Goal: Transaction & Acquisition: Register for event/course

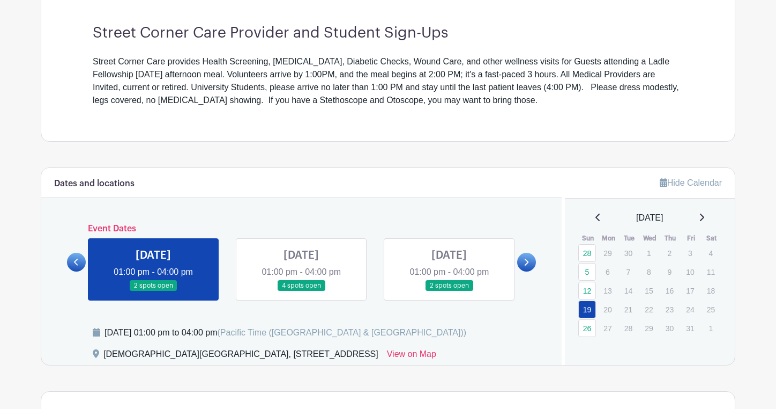
scroll to position [310, 0]
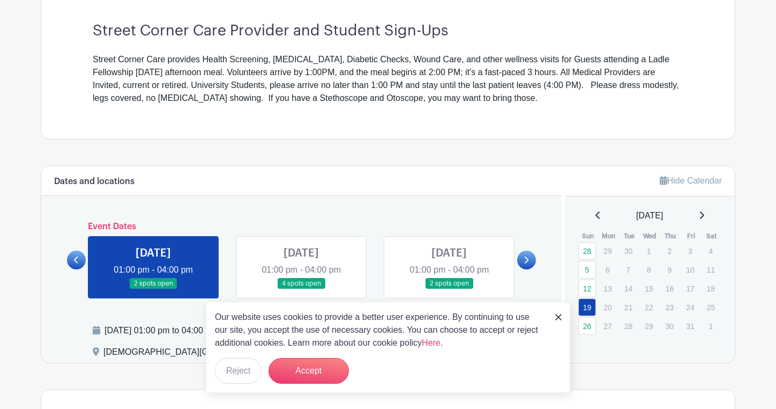
click at [556, 316] on img at bounding box center [558, 317] width 6 height 6
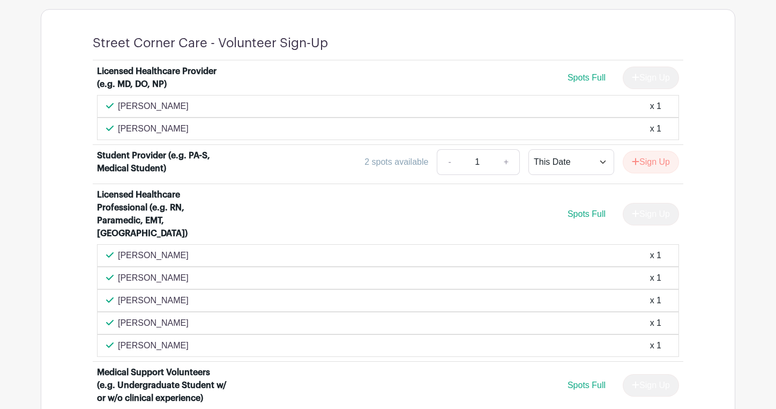
scroll to position [689, 0]
click at [408, 106] on div "[PERSON_NAME] x 1" at bounding box center [388, 106] width 564 height 13
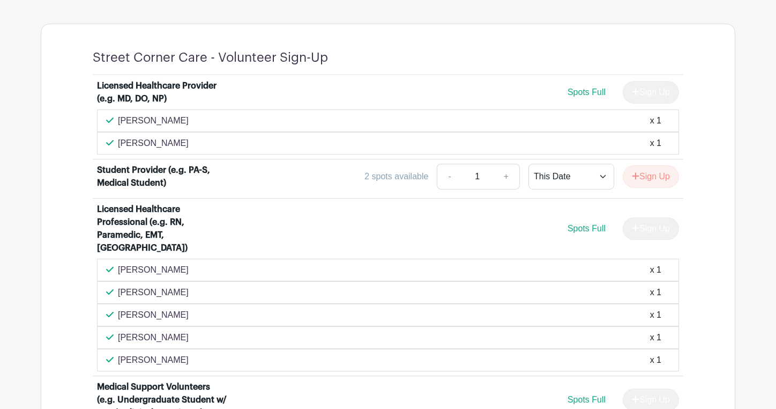
scroll to position [674, 0]
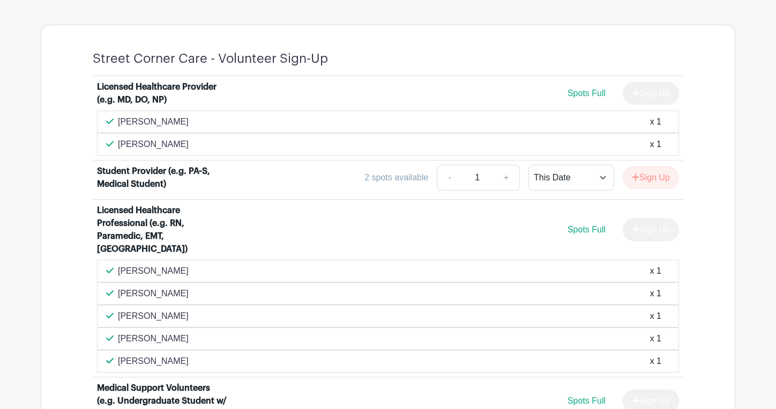
click at [638, 142] on div "[PERSON_NAME] x 1" at bounding box center [388, 144] width 564 height 13
click at [654, 146] on div "x 1" at bounding box center [655, 144] width 11 height 13
click at [654, 97] on div "Sign Up" at bounding box center [646, 93] width 65 height 23
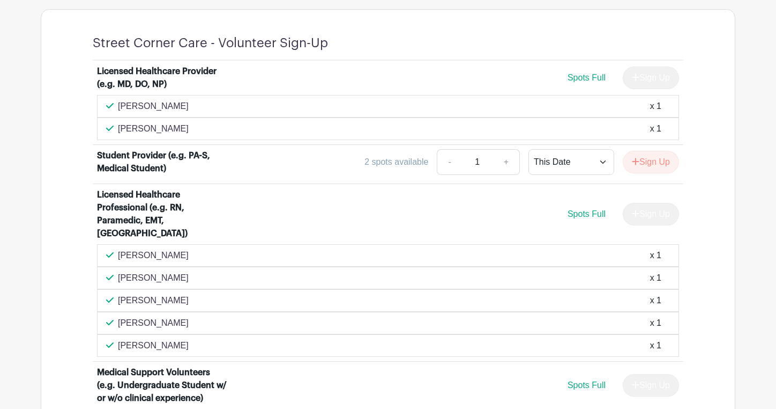
scroll to position [702, 0]
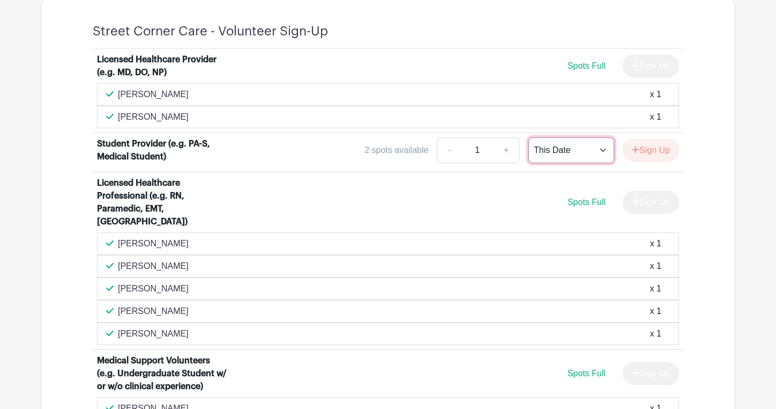
click at [563, 152] on select "This Date Select Dates" at bounding box center [572, 150] width 86 height 26
select select "select_dates"
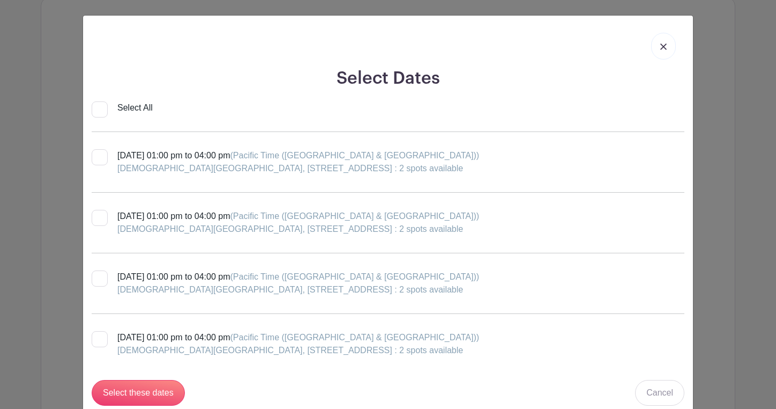
scroll to position [21, 0]
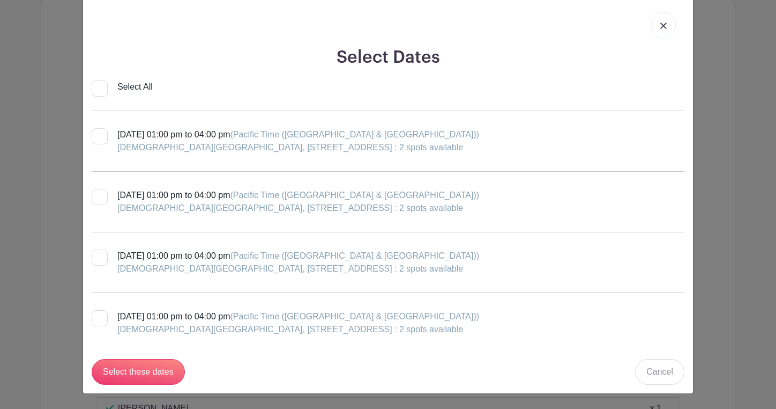
click at [101, 136] on div at bounding box center [100, 136] width 16 height 16
click at [99, 135] on input "[DATE] 01:00 pm to 04:00 pm (Pacific Time ([GEOGRAPHIC_DATA] & [GEOGRAPHIC_DATA…" at bounding box center [95, 131] width 7 height 7
checkbox input "true"
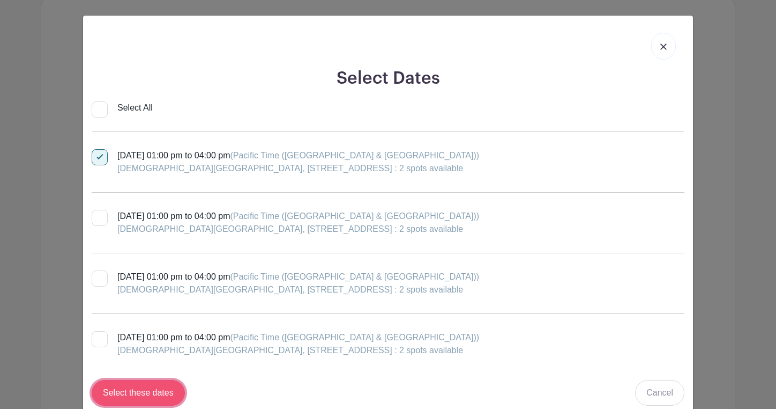
click at [158, 392] on input "Select these dates" at bounding box center [138, 393] width 93 height 26
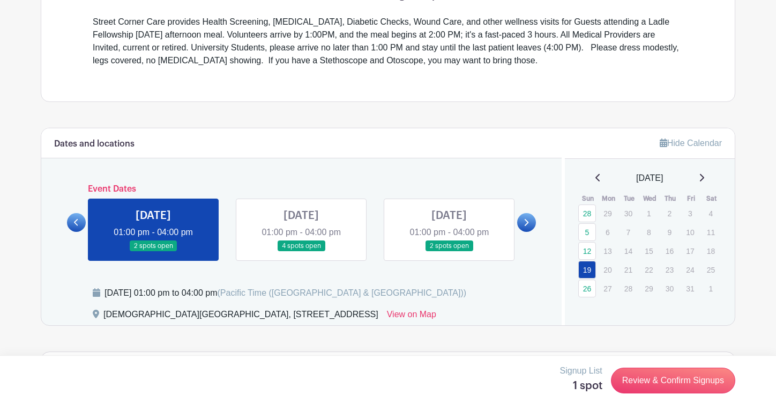
scroll to position [354, 0]
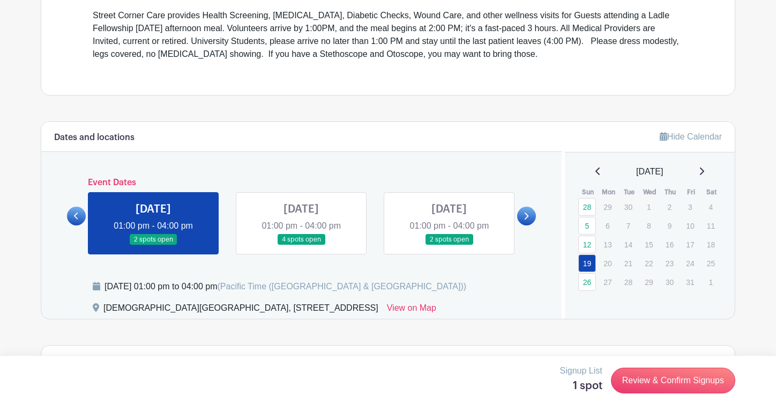
click at [521, 219] on link at bounding box center [526, 215] width 19 height 19
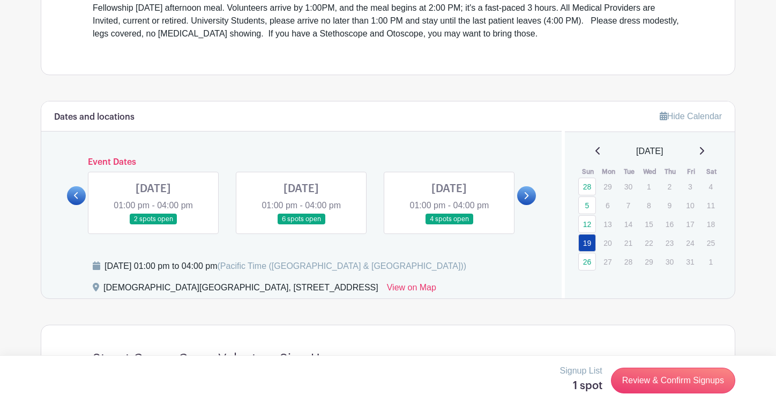
scroll to position [382, 0]
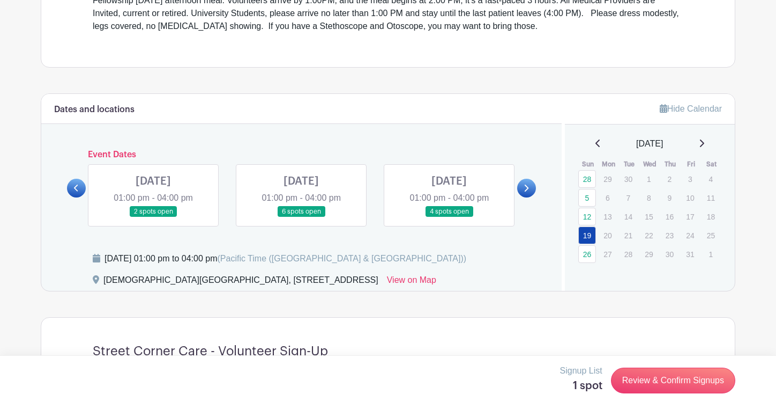
click at [153, 217] on link at bounding box center [153, 217] width 0 height 0
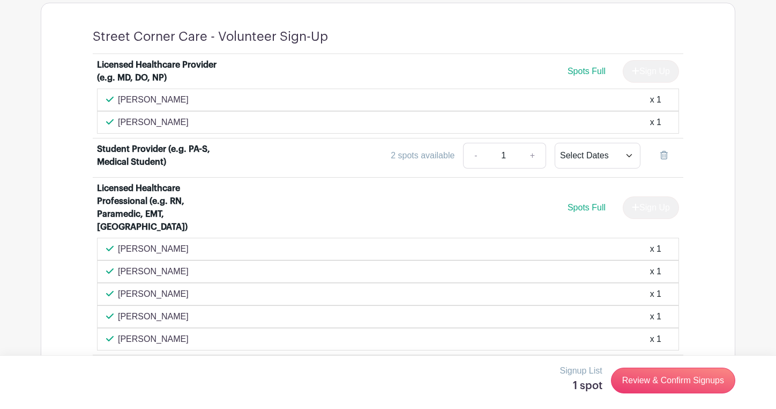
scroll to position [698, 0]
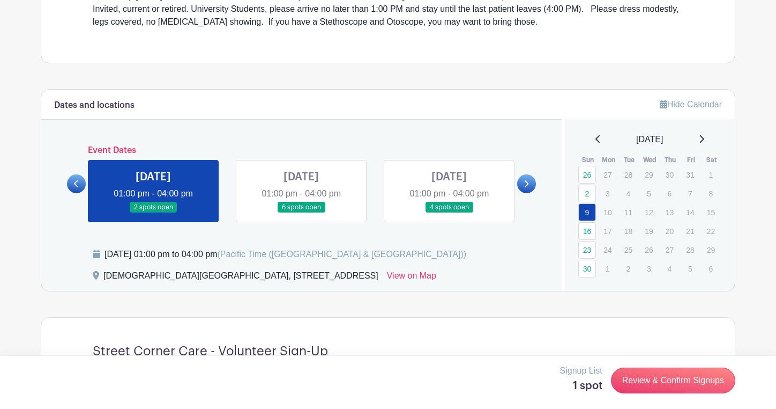
scroll to position [338, 0]
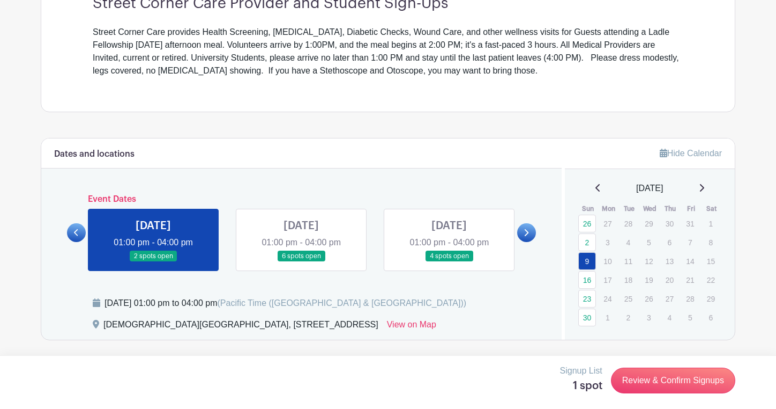
click at [153, 262] on link at bounding box center [153, 262] width 0 height 0
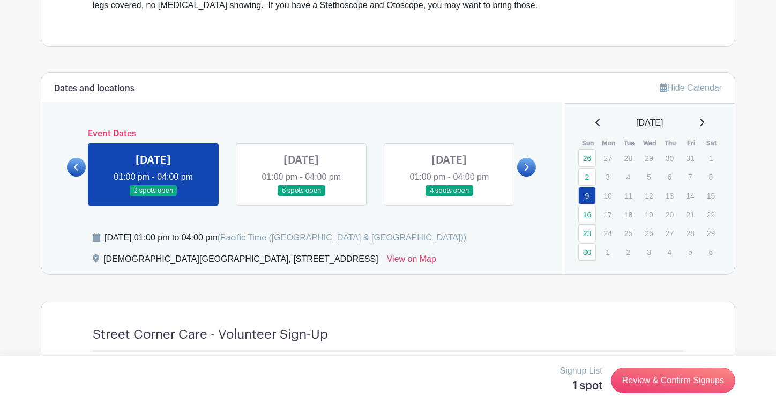
scroll to position [407, 0]
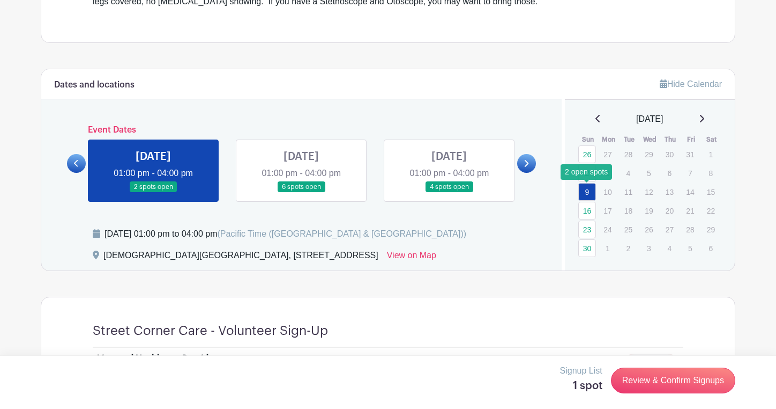
click at [589, 191] on link "9" at bounding box center [587, 192] width 18 height 18
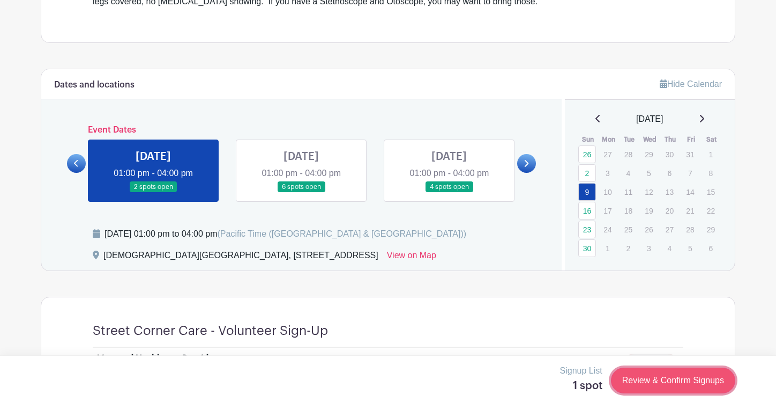
click at [688, 384] on link "Review & Confirm Signups" at bounding box center [673, 380] width 124 height 26
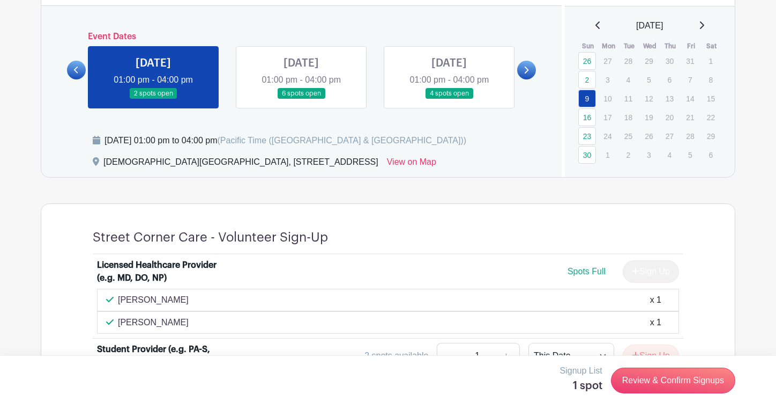
scroll to position [536, 0]
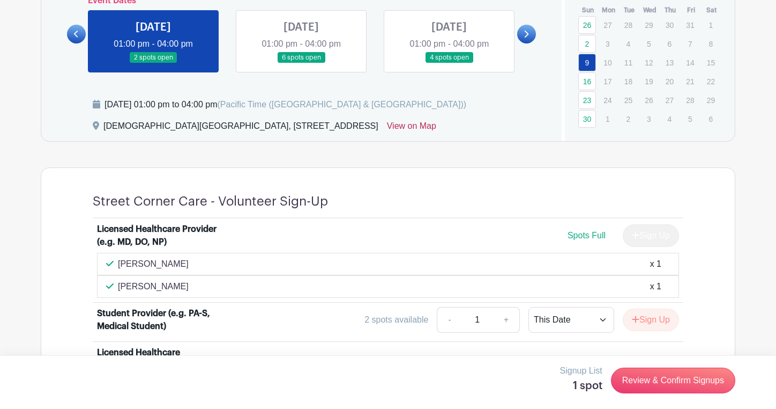
click at [430, 124] on link "View on Map" at bounding box center [411, 128] width 49 height 17
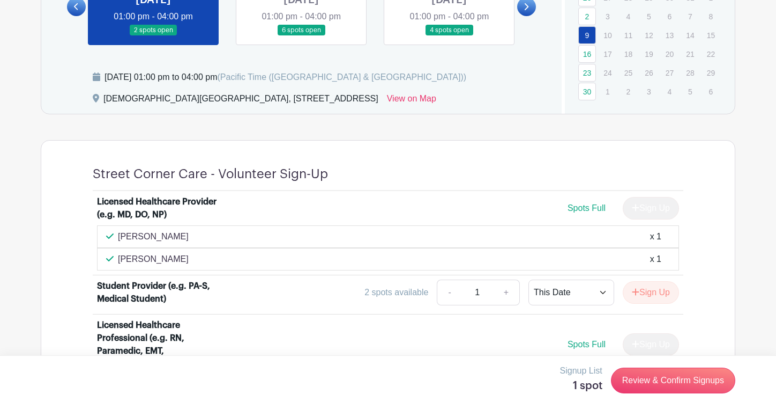
click at [608, 240] on div "[PERSON_NAME] x 1" at bounding box center [388, 236] width 564 height 13
click at [633, 292] on icon "submit" at bounding box center [636, 291] width 7 height 7
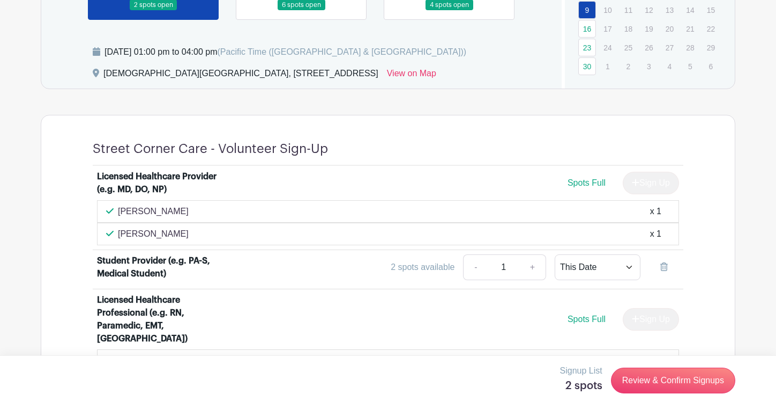
scroll to position [590, 0]
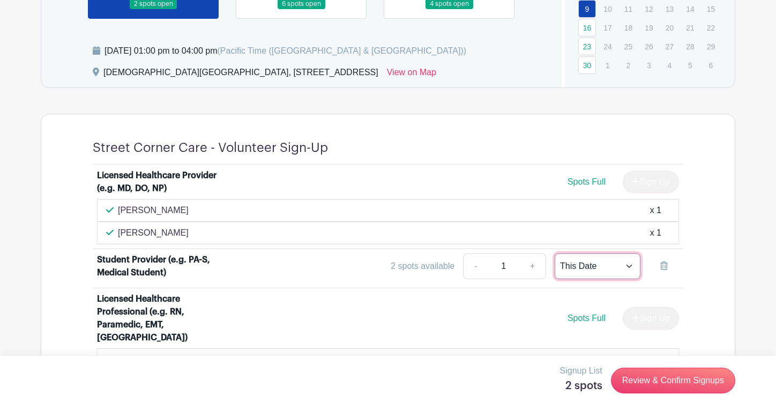
click at [603, 268] on select "This Date Select Dates" at bounding box center [598, 266] width 86 height 26
select select "select_dates"
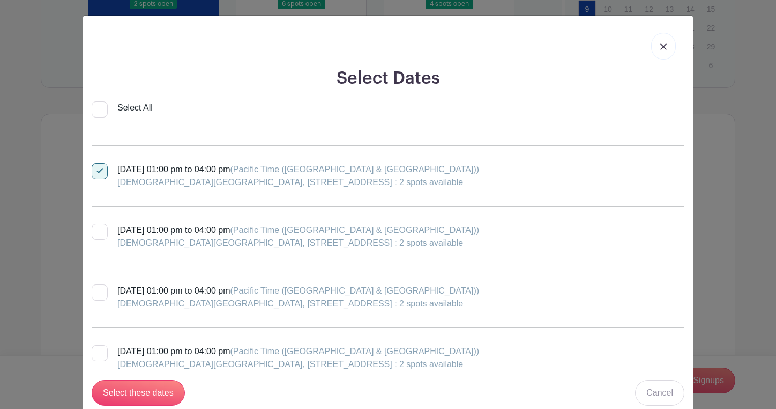
scroll to position [169, 0]
click at [106, 292] on div at bounding box center [100, 291] width 16 height 16
click at [99, 290] on input "[DATE] 01:00 pm to 04:00 pm (Pacific Time ([GEOGRAPHIC_DATA] & [GEOGRAPHIC_DATA…" at bounding box center [95, 286] width 7 height 7
checkbox input "true"
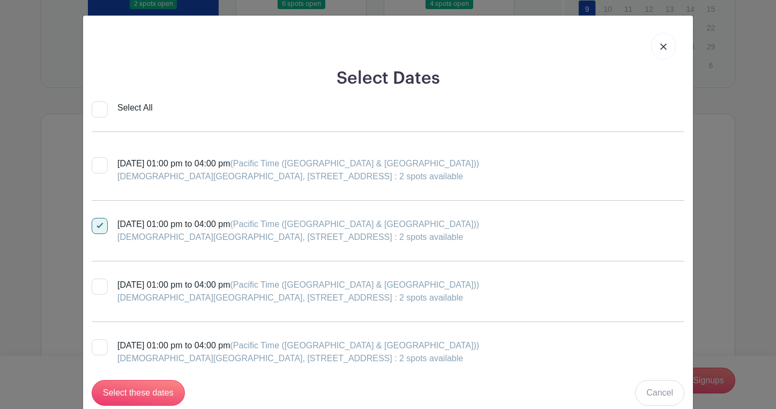
scroll to position [235, 0]
click at [159, 385] on input "Select these dates" at bounding box center [138, 393] width 93 height 26
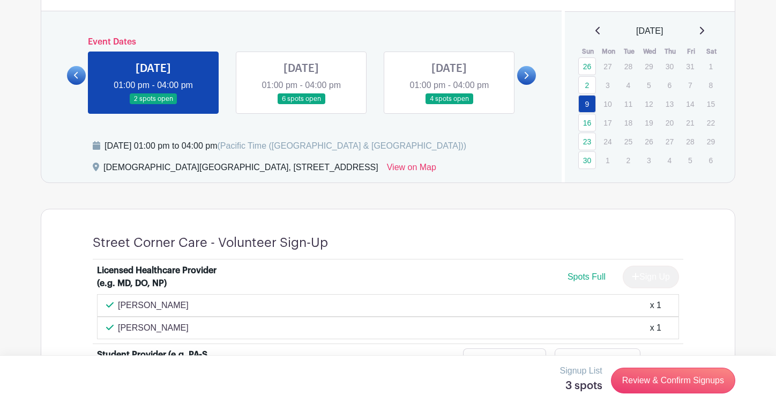
scroll to position [494, 0]
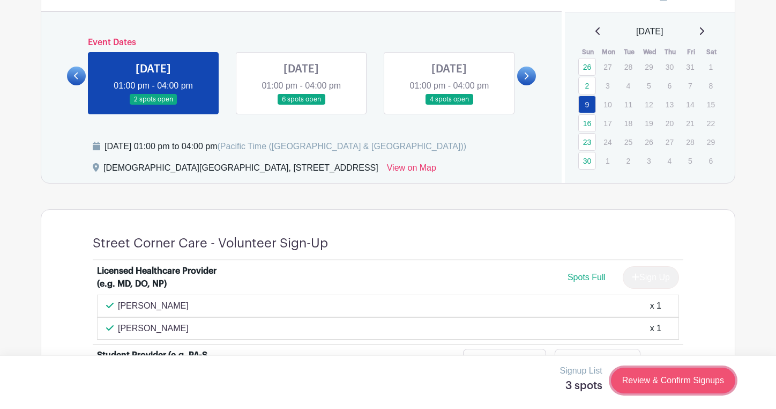
click at [663, 377] on link "Review & Confirm Signups" at bounding box center [673, 380] width 124 height 26
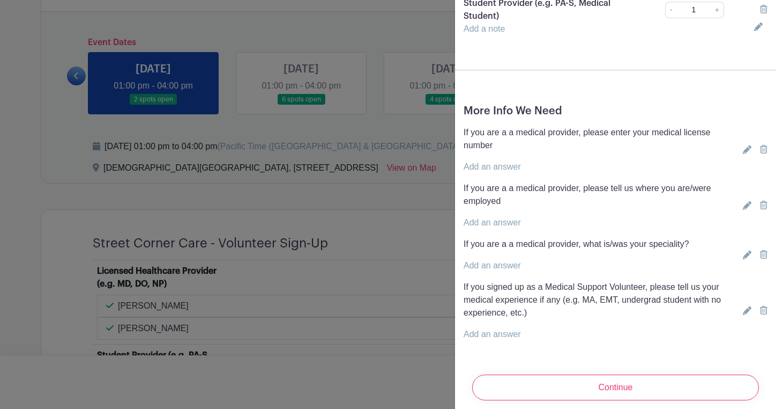
scroll to position [447, 0]
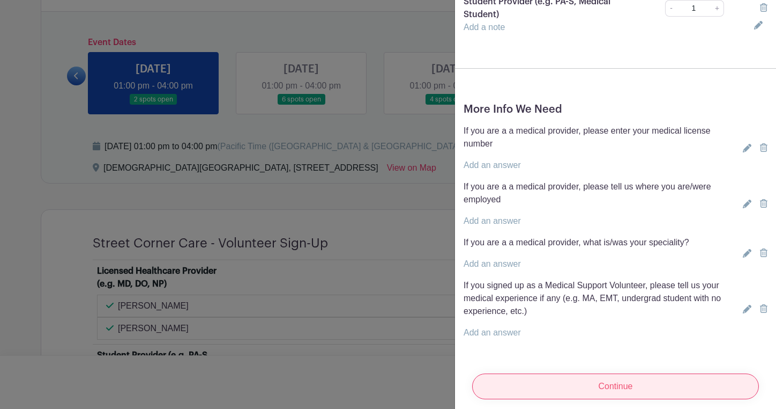
click at [550, 377] on input "Continue" at bounding box center [615, 386] width 287 height 26
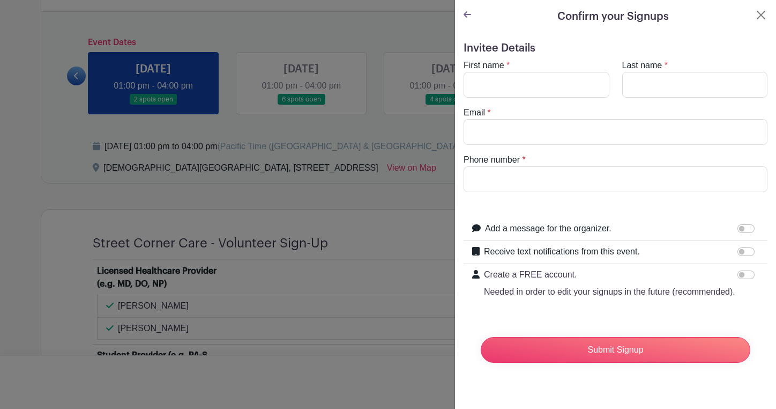
click at [466, 15] on icon at bounding box center [468, 14] width 8 height 9
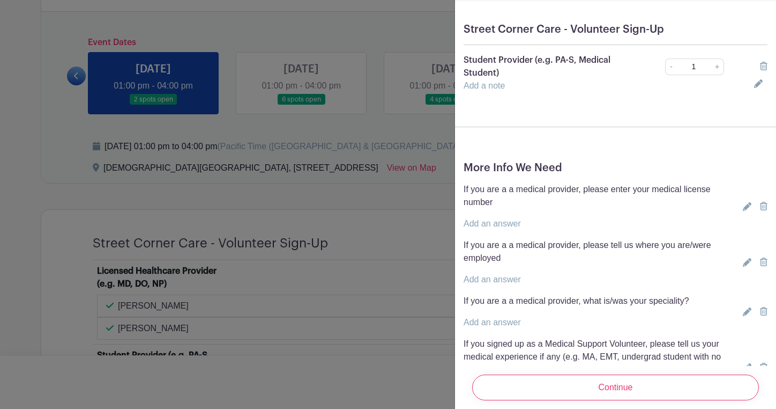
scroll to position [455, 0]
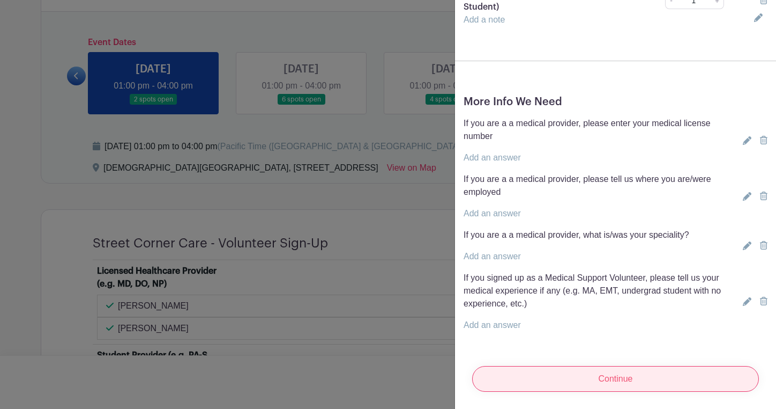
click at [572, 376] on input "Continue" at bounding box center [615, 379] width 287 height 26
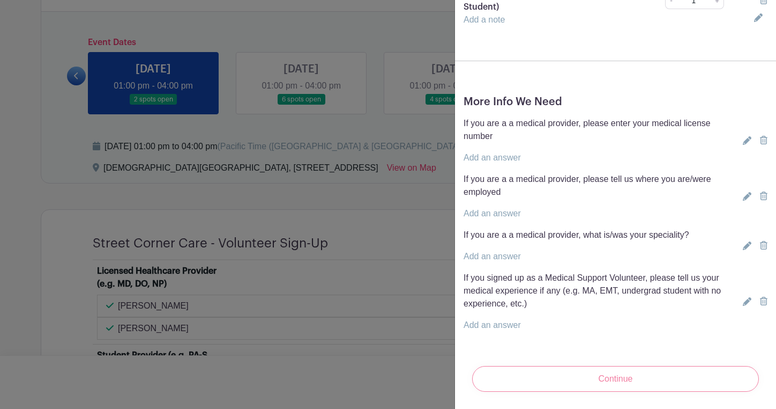
scroll to position [0, 0]
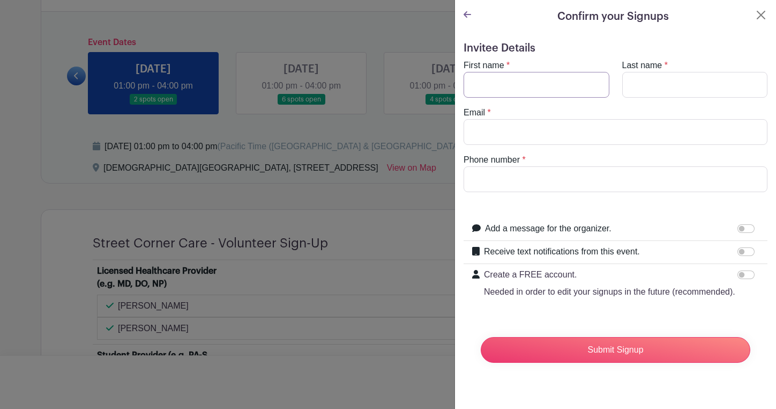
click at [552, 90] on input "First name" at bounding box center [537, 85] width 146 height 26
type input "[PERSON_NAME]"
drag, startPoint x: 538, startPoint y: 171, endPoint x: 459, endPoint y: 181, distance: 79.5
click at [459, 181] on div "Phone number * 6197880225" at bounding box center [615, 172] width 317 height 39
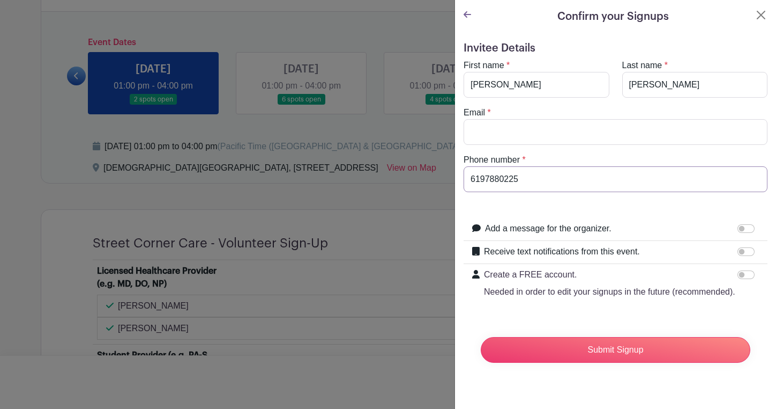
drag, startPoint x: 545, startPoint y: 181, endPoint x: 450, endPoint y: 180, distance: 94.9
drag, startPoint x: 513, startPoint y: 181, endPoint x: 440, endPoint y: 181, distance: 73.4
type input "[PHONE_NUMBER]"
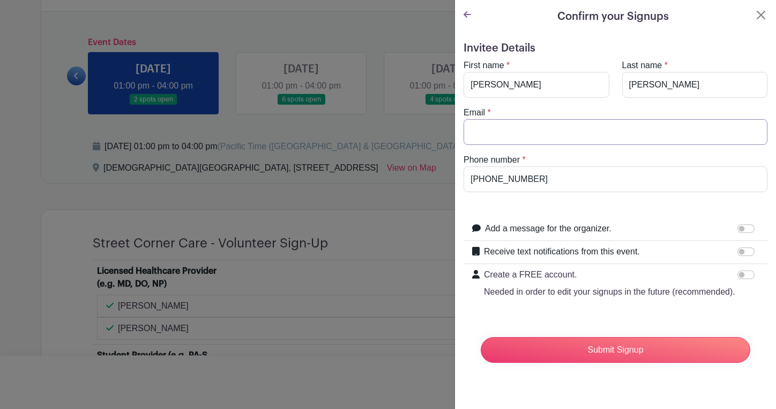
click at [580, 136] on input "Email" at bounding box center [616, 132] width 304 height 26
type input "[EMAIL_ADDRESS][DOMAIN_NAME]"
click at [741, 252] on input "Receive text notifications from this event." at bounding box center [746, 251] width 17 height 9
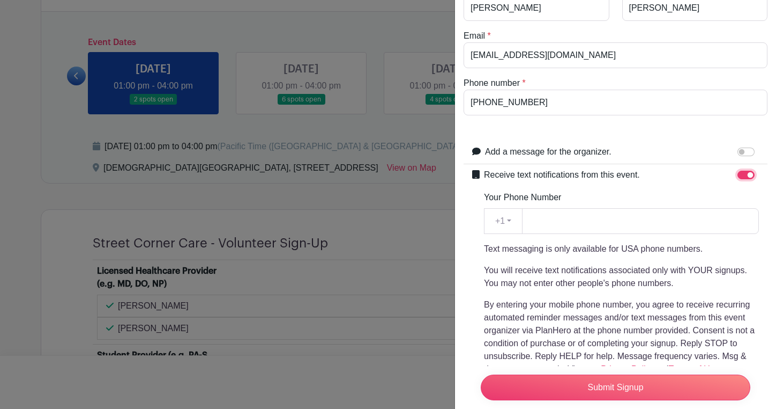
scroll to position [82, 0]
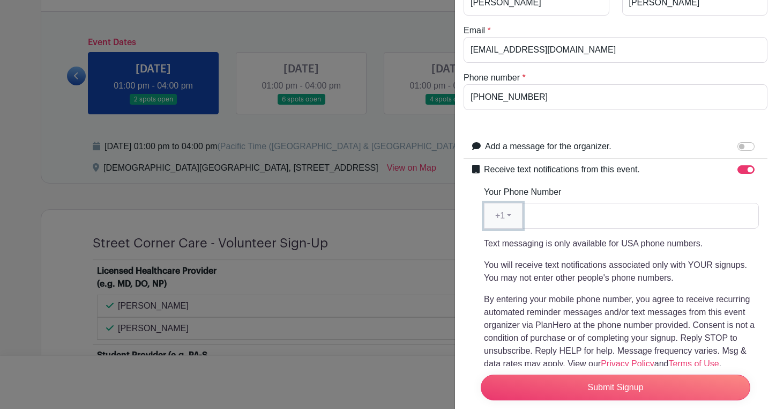
click at [515, 209] on button "+1" at bounding box center [503, 216] width 39 height 26
click at [747, 170] on input "Receive text notifications from this event." at bounding box center [746, 169] width 17 height 9
checkbox input "false"
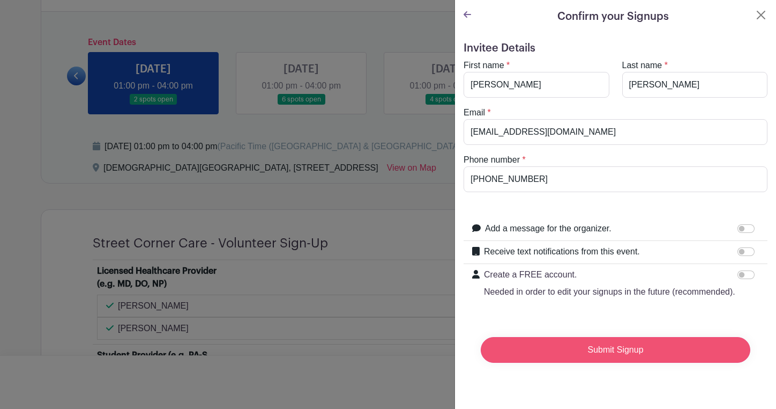
click at [645, 338] on input "Submit Signup" at bounding box center [616, 350] width 270 height 26
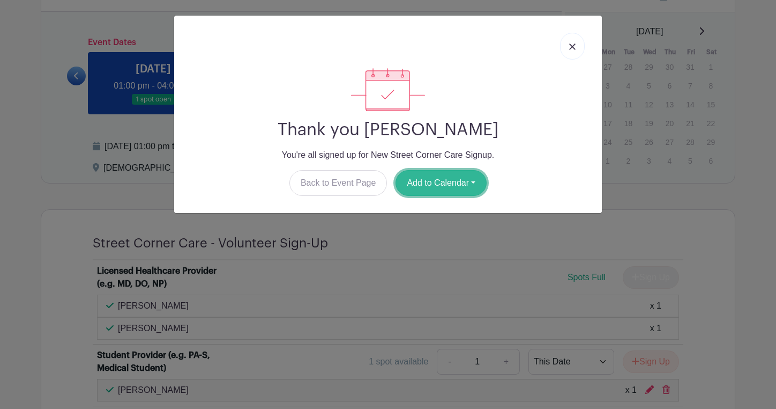
click at [466, 180] on button "Add to Calendar" at bounding box center [441, 183] width 91 height 26
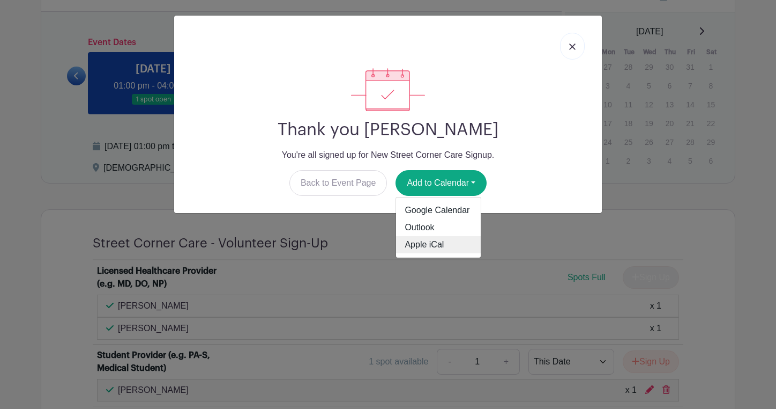
click at [440, 237] on link "Apple iCal" at bounding box center [438, 244] width 85 height 17
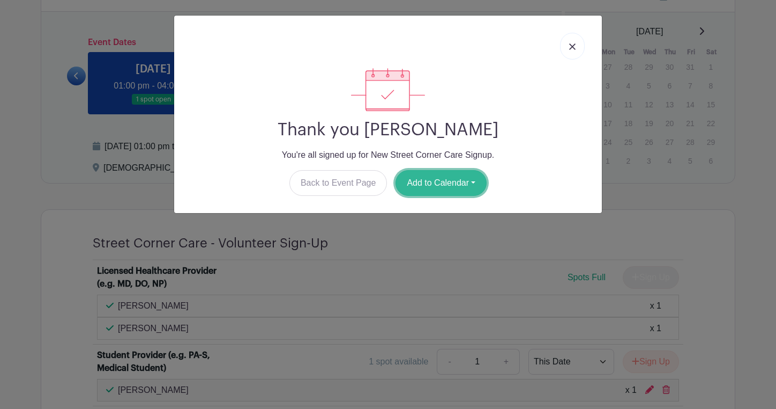
click at [471, 189] on button "Add to Calendar" at bounding box center [441, 183] width 91 height 26
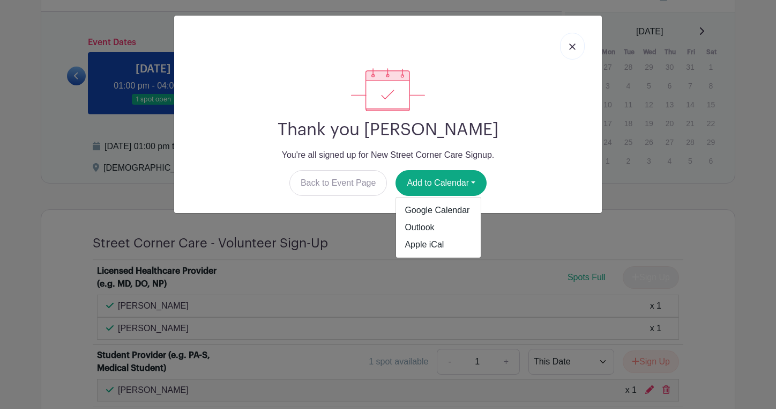
click at [574, 51] on link at bounding box center [572, 46] width 25 height 27
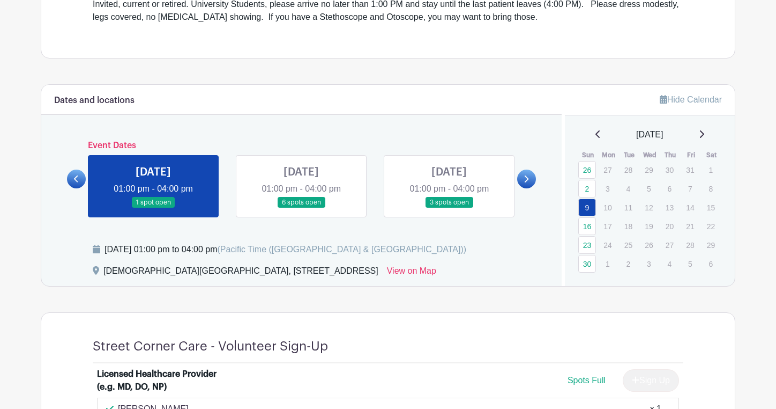
scroll to position [386, 0]
